Goal: Contribute content: Contribute content

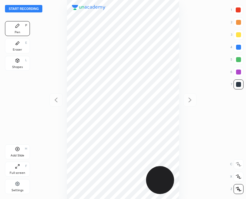
scroll to position [199, 146]
click at [22, 11] on button "Start recording" at bounding box center [23, 8] width 37 height 7
click at [19, 66] on div "Shapes" at bounding box center [17, 67] width 11 height 3
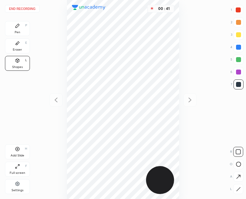
click at [234, 189] on div at bounding box center [238, 190] width 10 height 10
click at [17, 29] on div "Pen P" at bounding box center [17, 28] width 25 height 15
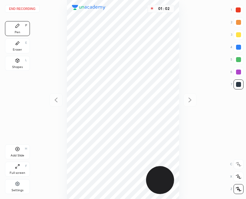
click at [13, 66] on div "Shapes" at bounding box center [17, 67] width 11 height 3
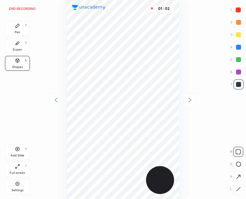
click at [237, 190] on icon at bounding box center [238, 189] width 5 height 5
click at [22, 29] on div "Pen P" at bounding box center [17, 28] width 25 height 15
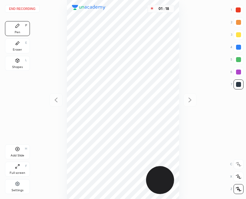
click at [236, 9] on div at bounding box center [238, 9] width 5 height 5
click at [23, 63] on div "Shapes L" at bounding box center [17, 63] width 25 height 15
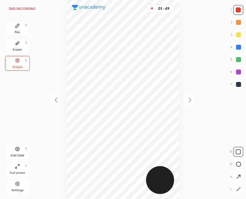
click at [237, 192] on div at bounding box center [238, 190] width 10 height 10
click at [20, 45] on div "Eraser E" at bounding box center [17, 46] width 25 height 15
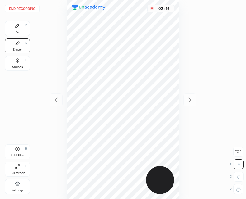
click at [16, 28] on icon at bounding box center [18, 26] width 4 height 4
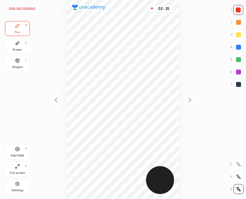
click at [236, 83] on div at bounding box center [238, 84] width 5 height 5
click at [28, 63] on div "Shapes L" at bounding box center [17, 63] width 25 height 15
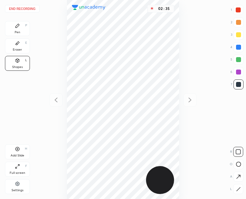
click at [238, 187] on div at bounding box center [238, 190] width 10 height 10
click at [17, 44] on icon at bounding box center [18, 43] width 4 height 3
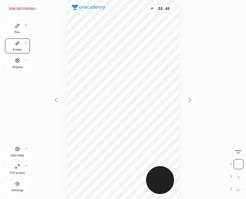
click at [14, 22] on div "Pen P" at bounding box center [17, 28] width 25 height 15
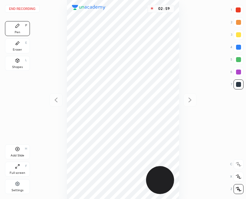
click at [20, 66] on div "Shapes" at bounding box center [17, 67] width 11 height 3
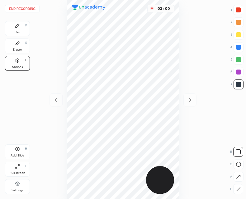
click at [246, 192] on div "End recording 1 2 3 4 5 6 7 R O A L C X Z Erase all C X Z Pen P Eraser E Shapes…" at bounding box center [123, 99] width 246 height 199
click at [239, 186] on div at bounding box center [238, 190] width 10 height 10
click at [8, 26] on div "Pen P" at bounding box center [17, 28] width 25 height 15
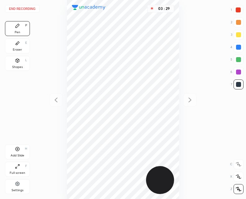
click at [238, 87] on div at bounding box center [238, 84] width 5 height 5
click at [24, 150] on div "Add Slide H" at bounding box center [17, 152] width 25 height 15
click at [55, 101] on icon at bounding box center [55, 100] width 3 height 5
click at [192, 99] on icon at bounding box center [189, 99] width 7 height 7
click at [56, 101] on icon at bounding box center [55, 100] width 3 height 5
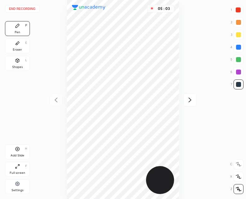
click at [190, 101] on icon at bounding box center [189, 99] width 7 height 7
click at [57, 101] on icon at bounding box center [55, 99] width 7 height 7
click at [189, 100] on icon at bounding box center [189, 99] width 7 height 7
click at [57, 104] on div at bounding box center [55, 100] width 13 height 13
click at [191, 99] on icon at bounding box center [189, 99] width 7 height 7
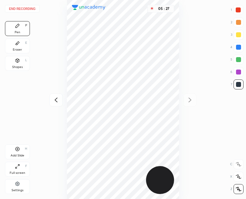
click at [54, 101] on icon at bounding box center [55, 99] width 7 height 7
click at [183, 101] on div at bounding box center [189, 100] width 13 height 13
click at [56, 98] on icon at bounding box center [55, 99] width 7 height 7
click at [190, 103] on icon at bounding box center [189, 99] width 7 height 7
click at [54, 102] on icon at bounding box center [55, 99] width 7 height 7
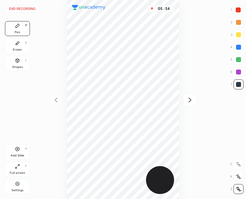
click at [21, 148] on div "Add Slide H" at bounding box center [17, 152] width 25 height 15
click at [57, 97] on icon at bounding box center [55, 99] width 7 height 7
click at [195, 99] on div at bounding box center [189, 100] width 13 height 13
click at [56, 100] on icon at bounding box center [55, 100] width 3 height 5
click at [190, 99] on icon at bounding box center [190, 100] width 3 height 5
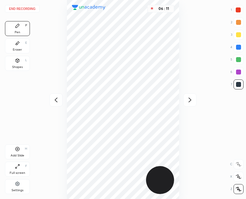
click at [60, 98] on div at bounding box center [55, 100] width 13 height 13
click at [191, 100] on icon at bounding box center [190, 100] width 3 height 5
click at [57, 103] on icon at bounding box center [55, 99] width 7 height 7
click at [193, 101] on icon at bounding box center [189, 99] width 7 height 7
click at [59, 97] on icon at bounding box center [55, 99] width 7 height 7
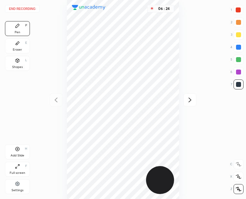
click at [189, 98] on icon at bounding box center [189, 99] width 7 height 7
click at [60, 98] on div at bounding box center [55, 100] width 13 height 13
click at [194, 100] on div at bounding box center [189, 100] width 13 height 13
click at [57, 100] on icon at bounding box center [55, 99] width 7 height 7
click at [190, 100] on icon at bounding box center [189, 99] width 7 height 7
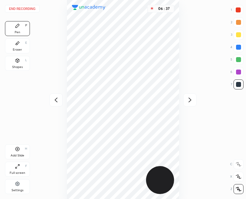
click at [57, 102] on icon at bounding box center [55, 100] width 3 height 5
click at [193, 103] on icon at bounding box center [189, 99] width 7 height 7
click at [55, 104] on div at bounding box center [55, 100] width 13 height 13
click at [191, 99] on icon at bounding box center [189, 99] width 7 height 7
click at [191, 98] on icon at bounding box center [189, 99] width 7 height 7
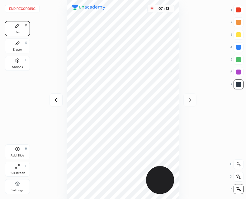
click at [190, 100] on div "07 : 13" at bounding box center [123, 99] width 146 height 199
click at [59, 99] on icon at bounding box center [55, 99] width 7 height 7
click at [58, 107] on div "07 : 16" at bounding box center [123, 99] width 146 height 199
click at [58, 98] on icon at bounding box center [55, 99] width 7 height 7
click at [190, 103] on icon at bounding box center [189, 99] width 7 height 7
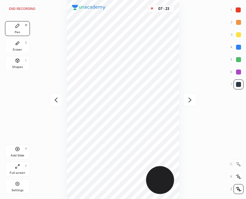
click at [186, 101] on div at bounding box center [189, 100] width 13 height 13
click at [54, 101] on icon at bounding box center [55, 99] width 7 height 7
click at [54, 102] on icon at bounding box center [55, 99] width 7 height 7
click at [23, 8] on button "End recording" at bounding box center [22, 8] width 35 height 7
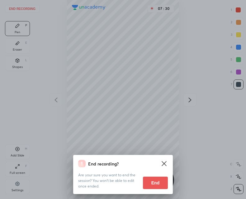
click at [157, 184] on button "End" at bounding box center [155, 183] width 25 height 12
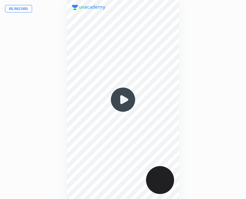
click at [119, 96] on img at bounding box center [123, 100] width 30 height 30
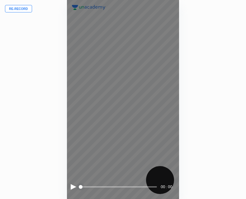
click at [74, 185] on div at bounding box center [74, 188] width 6 height 6
